Goal: Check status: Check status

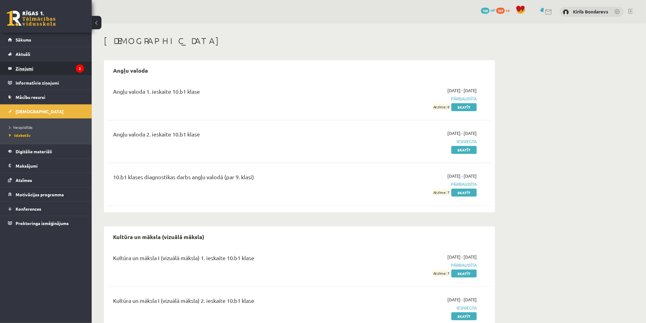
click at [25, 68] on legend "Ziņojumi 2" at bounding box center [50, 68] width 68 height 14
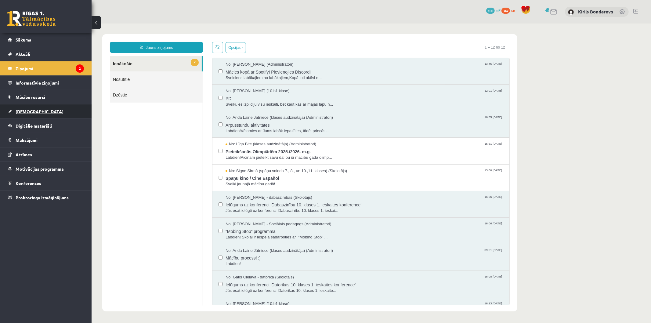
click at [32, 112] on span "[DEMOGRAPHIC_DATA]" at bounding box center [40, 111] width 48 height 5
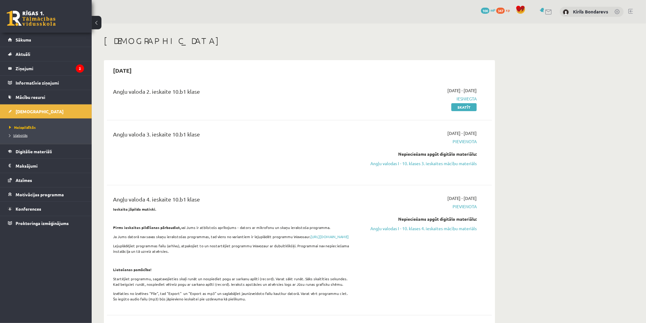
click at [22, 135] on span "Izlabotās" at bounding box center [18, 135] width 18 height 5
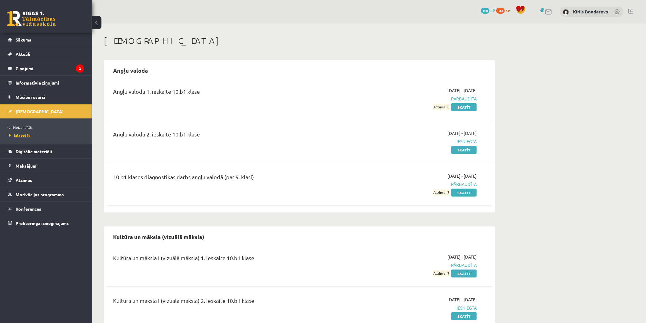
click at [27, 133] on link "Izlabotās" at bounding box center [47, 135] width 76 height 5
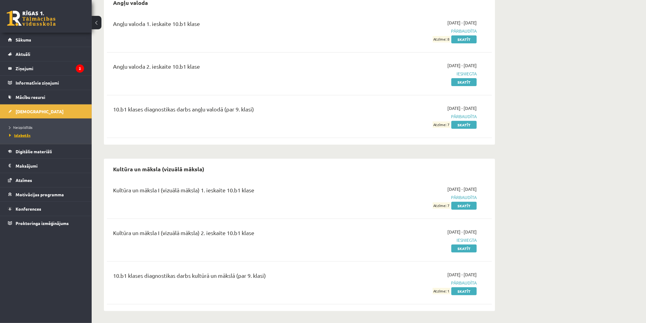
click at [27, 135] on span "Izlabotās" at bounding box center [19, 135] width 21 height 5
click at [30, 99] on link "Mācību resursi" at bounding box center [46, 97] width 76 height 14
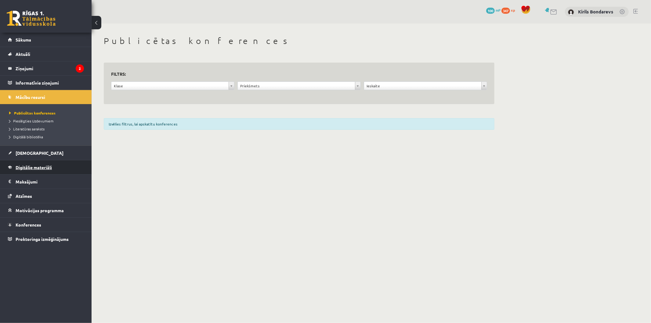
click at [28, 166] on span "Digitālie materiāli" at bounding box center [34, 167] width 36 height 5
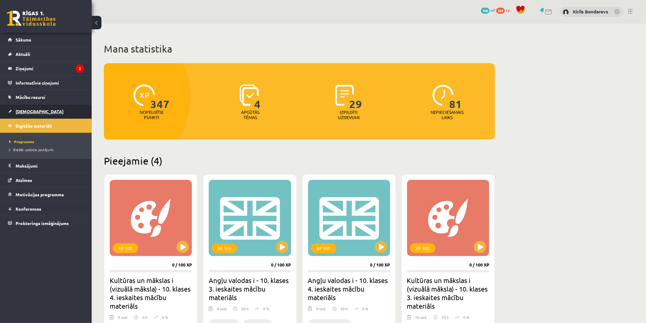
click at [22, 112] on span "[DEMOGRAPHIC_DATA]" at bounding box center [40, 111] width 48 height 5
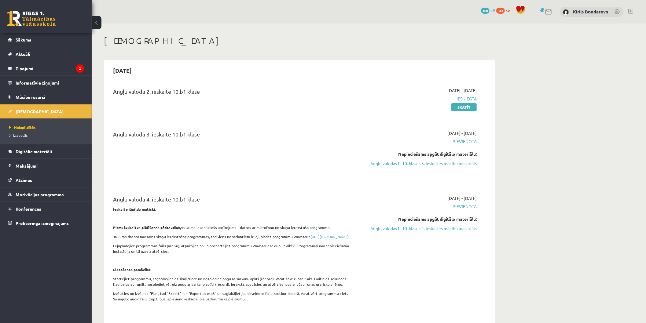
click at [23, 130] on li "Neizpildītās" at bounding box center [47, 127] width 76 height 8
click at [20, 135] on span "Izlabotās" at bounding box center [18, 135] width 18 height 5
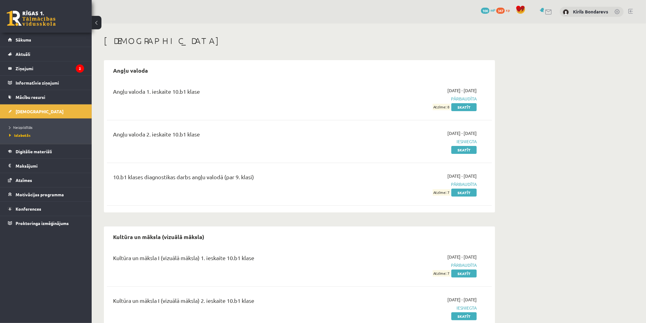
scroll to position [68, 0]
